Goal: Transaction & Acquisition: Purchase product/service

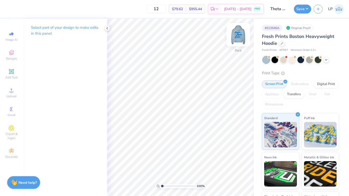
click at [237, 37] on img at bounding box center [238, 34] width 20 height 20
click at [17, 59] on span "Designs" at bounding box center [11, 58] width 11 height 4
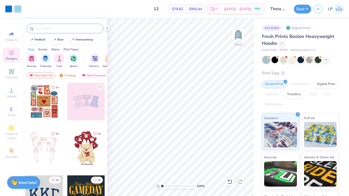
click at [53, 29] on input "text" at bounding box center [67, 28] width 65 height 5
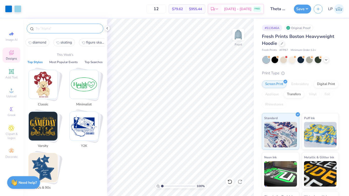
type input "j"
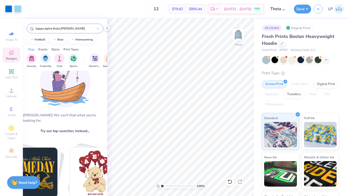
scroll to position [5, 0]
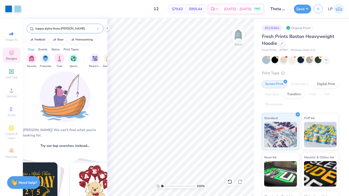
click at [68, 30] on input "kappa alpha theta [PERSON_NAME]" at bounding box center [66, 28] width 62 height 5
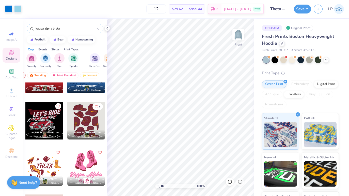
scroll to position [2304, 0]
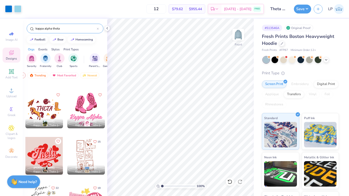
type input "kappa alpha theta"
click at [23, 181] on strong "Need help?" at bounding box center [28, 181] width 18 height 5
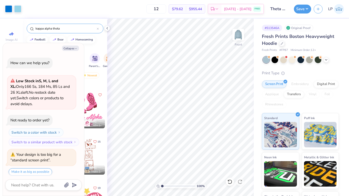
scroll to position [118, 0]
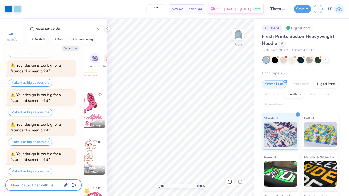
click at [39, 184] on textarea at bounding box center [37, 184] width 52 height 7
type textarea "x"
type textarea "D"
type textarea "x"
type textarea "De"
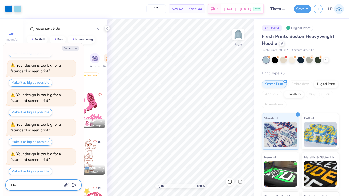
type textarea "x"
type textarea "Des"
type textarea "x"
type textarea "Desi"
type textarea "x"
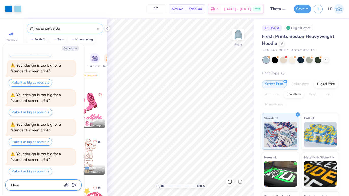
type textarea "Desig"
type textarea "x"
type textarea "Design"
type textarea "x"
type textarea "Design"
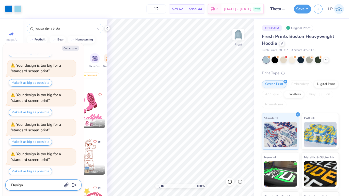
type textarea "x"
type textarea "Design t"
type textarea "x"
type textarea "Design te"
type textarea "x"
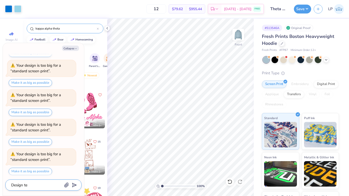
type textarea "Design tea"
type textarea "x"
type textarea "Design team"
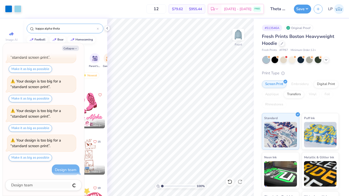
type textarea "x"
click at [279, 9] on input "Theta Hoodie" at bounding box center [279, 9] width 25 height 10
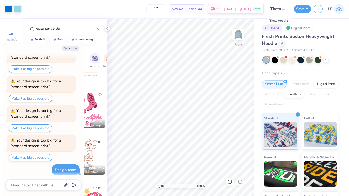
click at [277, 9] on input "Theta Hoodie" at bounding box center [279, 9] width 25 height 10
click at [284, 9] on input "Theta Hoodie" at bounding box center [279, 9] width 25 height 10
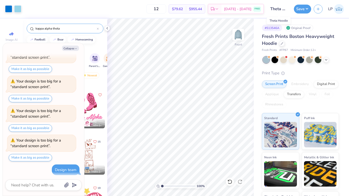
click at [284, 9] on input "Theta Hoodie" at bounding box center [279, 9] width 25 height 10
click at [76, 50] on button "Collapse" at bounding box center [70, 47] width 17 height 5
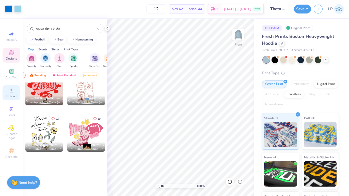
scroll to position [2225, 0]
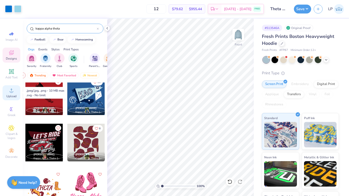
click at [13, 93] on icon at bounding box center [11, 90] width 6 height 6
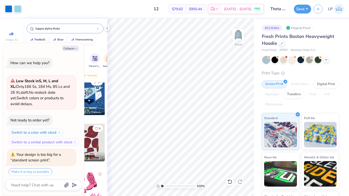
scroll to position [209, 0]
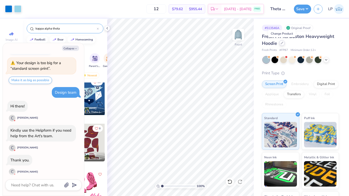
click at [283, 42] on div at bounding box center [282, 43] width 6 height 6
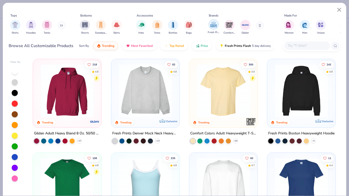
click at [214, 28] on div "filter for Fresh Prints" at bounding box center [214, 24] width 10 height 10
type textarea "x"
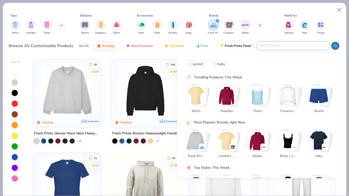
click at [300, 46] on input "text" at bounding box center [293, 46] width 67 height 6
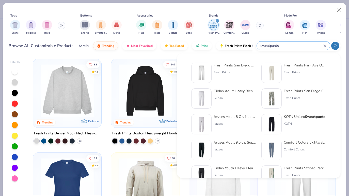
type input "sweatpants"
click at [233, 65] on div "Fresh Prints San Diego Open Heavyweight Sweatpants" at bounding box center [235, 65] width 43 height 5
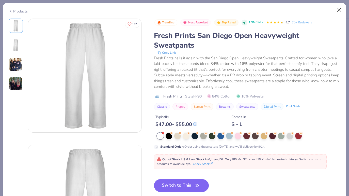
click at [338, 12] on button "Close" at bounding box center [340, 10] width 10 height 10
type textarea "x"
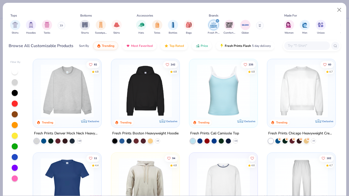
click at [299, 46] on input "text" at bounding box center [306, 46] width 39 height 6
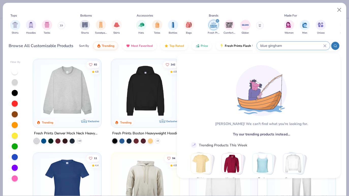
click at [266, 46] on input "blue gingham" at bounding box center [292, 46] width 64 height 6
click at [272, 45] on input "blue gingham" at bounding box center [292, 46] width 64 height 6
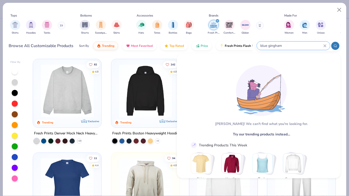
click at [272, 45] on input "blue gingham" at bounding box center [292, 46] width 64 height 6
type input "b"
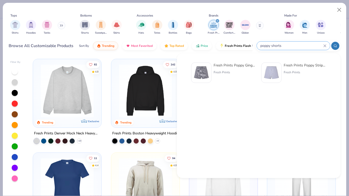
type input "poppy shorts"
click at [289, 65] on div "Fresh Prints Poppy Striped Shorts" at bounding box center [305, 65] width 43 height 5
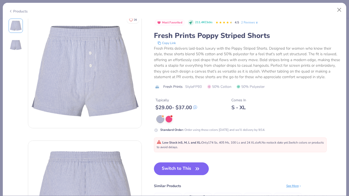
scroll to position [7, 0]
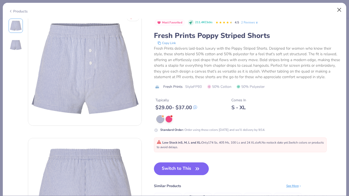
click at [340, 8] on button "Close" at bounding box center [340, 10] width 10 height 10
type textarea "x"
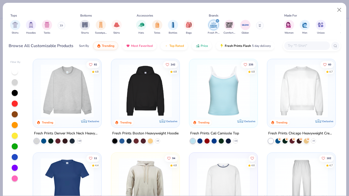
click at [304, 48] on input "text" at bounding box center [306, 46] width 39 height 6
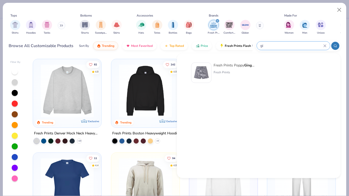
type input "g"
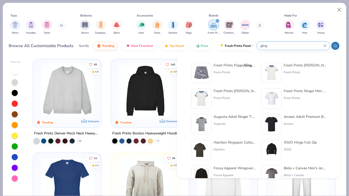
type input "ging"
click at [228, 67] on div "Fresh Prints Poppy [PERSON_NAME] Shorts" at bounding box center [235, 65] width 43 height 5
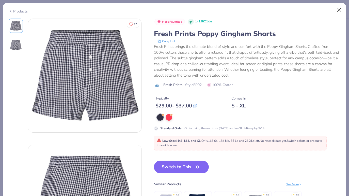
click at [337, 8] on button "Close" at bounding box center [340, 10] width 10 height 10
type textarea "x"
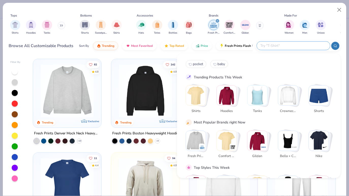
click at [300, 44] on input "text" at bounding box center [293, 46] width 67 height 6
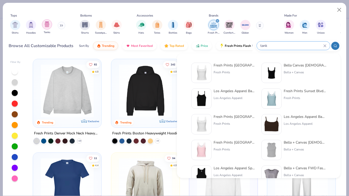
type input "tank"
click at [49, 22] on img "filter for Tanks" at bounding box center [47, 24] width 6 height 6
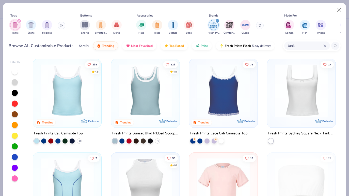
click at [216, 21] on icon "filter for Fresh Prints" at bounding box center [217, 21] width 2 height 2
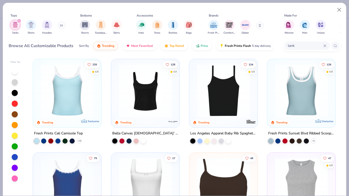
click at [71, 97] on img at bounding box center [67, 90] width 58 height 53
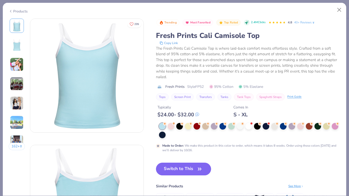
click at [18, 68] on img at bounding box center [17, 64] width 14 height 14
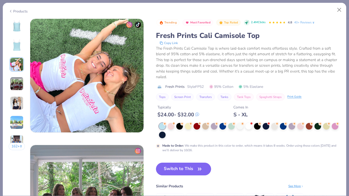
click at [20, 82] on img at bounding box center [17, 84] width 14 height 14
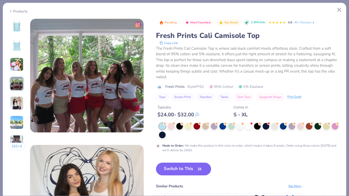
click at [18, 96] on div at bounding box center [17, 103] width 14 height 14
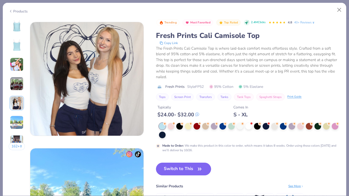
scroll to position [504, 0]
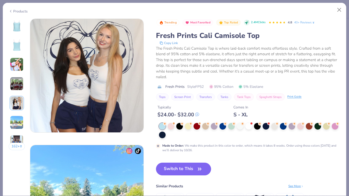
click at [18, 117] on img at bounding box center [17, 122] width 14 height 14
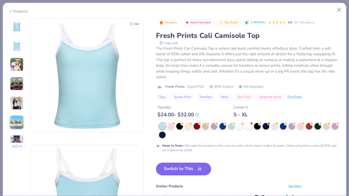
scroll to position [0, 0]
click at [171, 127] on div at bounding box center [171, 125] width 7 height 7
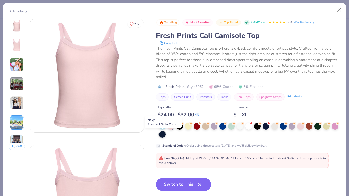
click at [162, 132] on div at bounding box center [162, 134] width 7 height 7
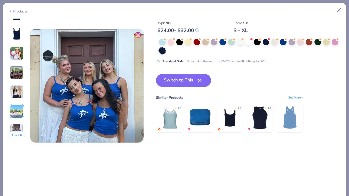
scroll to position [744, 0]
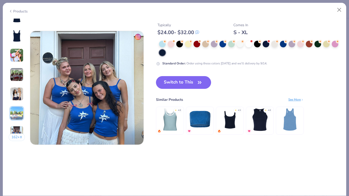
click at [170, 116] on img at bounding box center [170, 119] width 24 height 24
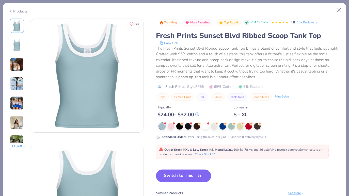
click at [21, 82] on img at bounding box center [17, 84] width 14 height 14
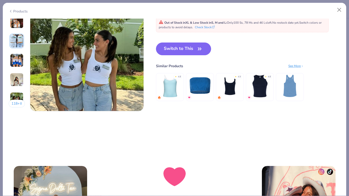
scroll to position [769, 0]
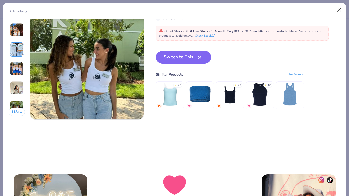
click at [337, 9] on button "Close" at bounding box center [340, 10] width 10 height 10
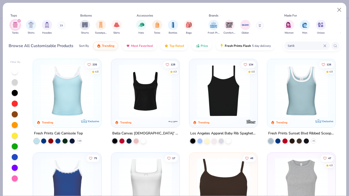
click at [89, 90] on img at bounding box center [67, 90] width 58 height 53
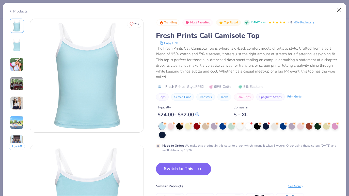
click at [341, 12] on button "Close" at bounding box center [340, 10] width 10 height 10
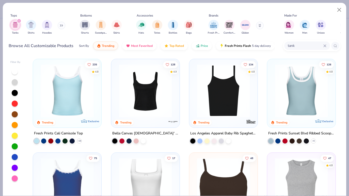
click at [318, 102] on img at bounding box center [301, 90] width 58 height 53
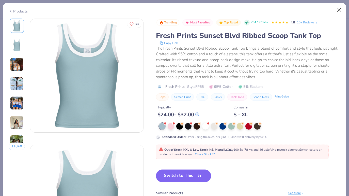
click at [339, 8] on button "Close" at bounding box center [340, 10] width 10 height 10
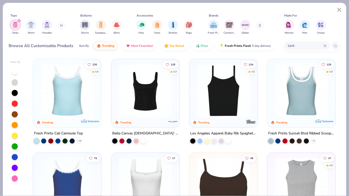
click at [58, 83] on img at bounding box center [67, 90] width 58 height 53
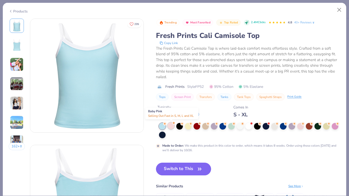
click at [170, 127] on div at bounding box center [171, 125] width 7 height 7
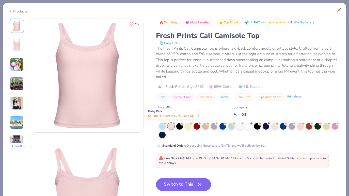
type textarea "x"
drag, startPoint x: 180, startPoint y: 185, endPoint x: 200, endPoint y: 101, distance: 86.2
click at [200, 101] on div "Trending Most Favorited Top Rated 2.4M Clicks 4.8 40+ Reviews Fresh Prints Cali…" at bounding box center [248, 133] width 184 height 228
click at [336, 10] on button "Close" at bounding box center [340, 10] width 10 height 10
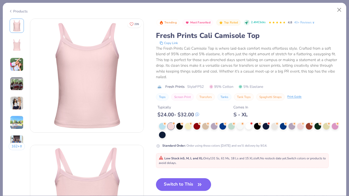
type textarea "x"
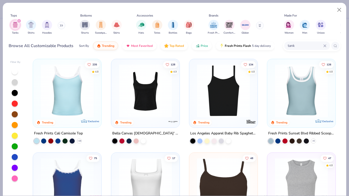
click at [299, 47] on input "tank" at bounding box center [305, 46] width 36 height 6
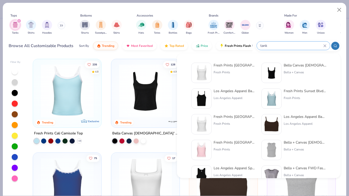
click at [299, 47] on input "tank" at bounding box center [292, 46] width 64 height 6
click at [298, 49] on div "tank" at bounding box center [293, 45] width 73 height 8
click at [298, 49] on div at bounding box center [293, 45] width 73 height 8
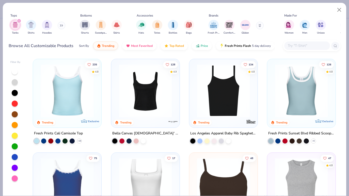
click at [298, 49] on div at bounding box center [307, 45] width 46 height 8
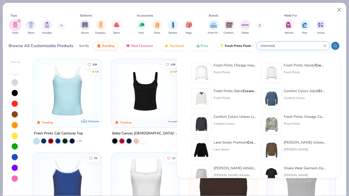
type input "crewneck"
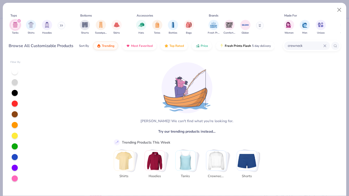
click at [15, 21] on div "filter for Tanks" at bounding box center [15, 25] width 10 height 10
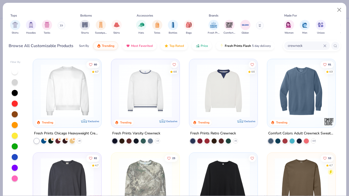
click at [63, 25] on icon at bounding box center [61, 25] width 3 height 3
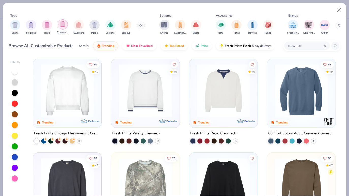
click at [63, 25] on img "filter for Crewnecks" at bounding box center [63, 24] width 6 height 6
type textarea "x"
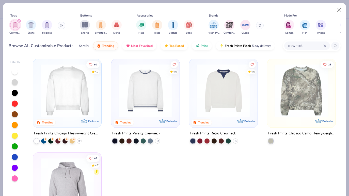
click at [326, 45] on icon at bounding box center [324, 45] width 3 height 3
click at [83, 50] on div "Sort By Trending Most Favorited Top Rated Price Fresh Prints Flash 5 day delive…" at bounding box center [177, 46] width 196 height 14
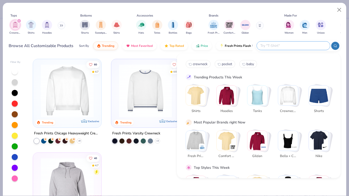
click at [320, 43] on input "text" at bounding box center [293, 46] width 67 height 6
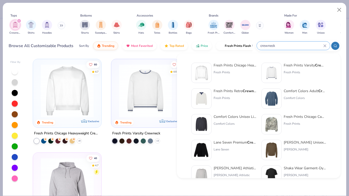
click at [334, 46] on icon at bounding box center [336, 46] width 4 height 4
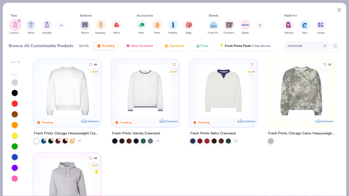
type input "crewneck"
click at [21, 20] on div "filter for Crewnecks" at bounding box center [19, 21] width 5 height 5
type textarea "x"
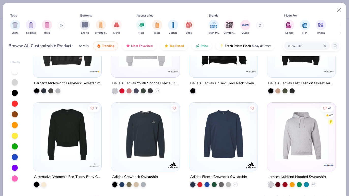
scroll to position [705, 0]
click at [304, 43] on input "crewneck" at bounding box center [305, 46] width 36 height 6
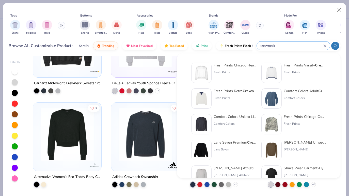
click at [304, 43] on input "crewneck" at bounding box center [292, 46] width 64 height 6
type input "c"
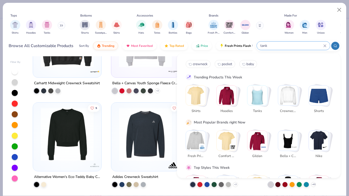
type input "tank"
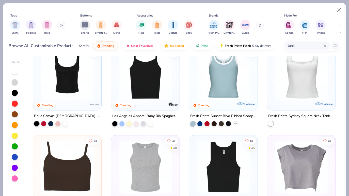
scroll to position [5, 0]
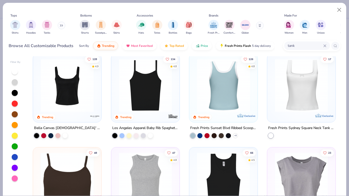
click at [220, 91] on div at bounding box center [223, 85] width 175 height 53
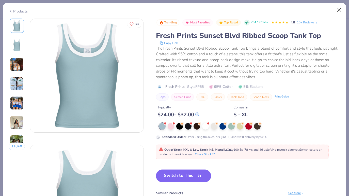
click at [339, 11] on button "Close" at bounding box center [340, 10] width 10 height 10
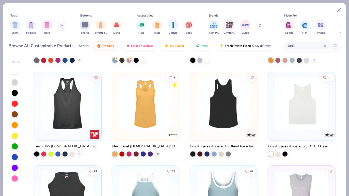
scroll to position [636, 0]
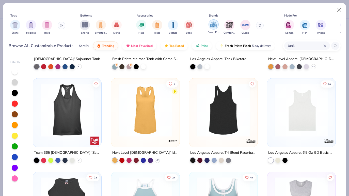
click at [217, 23] on img "filter for Fresh Prints" at bounding box center [214, 25] width 8 height 8
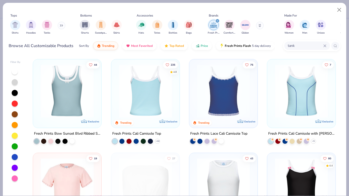
scroll to position [185, 0]
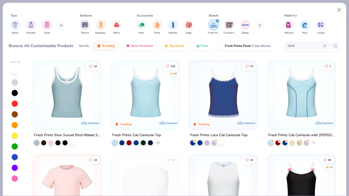
click at [146, 106] on img at bounding box center [145, 92] width 58 height 53
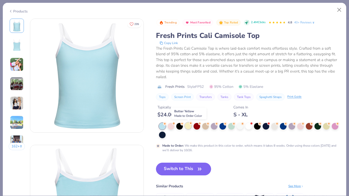
click at [189, 127] on div at bounding box center [188, 125] width 7 height 7
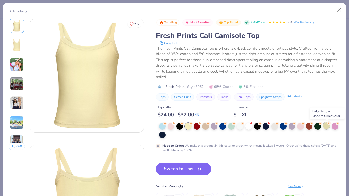
click at [327, 127] on div at bounding box center [326, 125] width 7 height 7
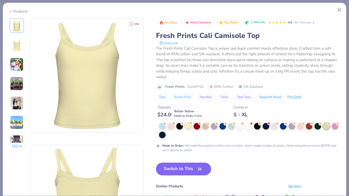
click at [167, 123] on circle at bounding box center [165, 124] width 4 height 4
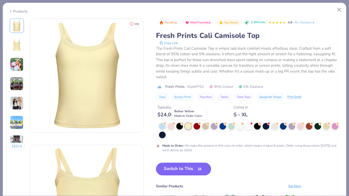
type textarea "x"
